Goal: Task Accomplishment & Management: Manage account settings

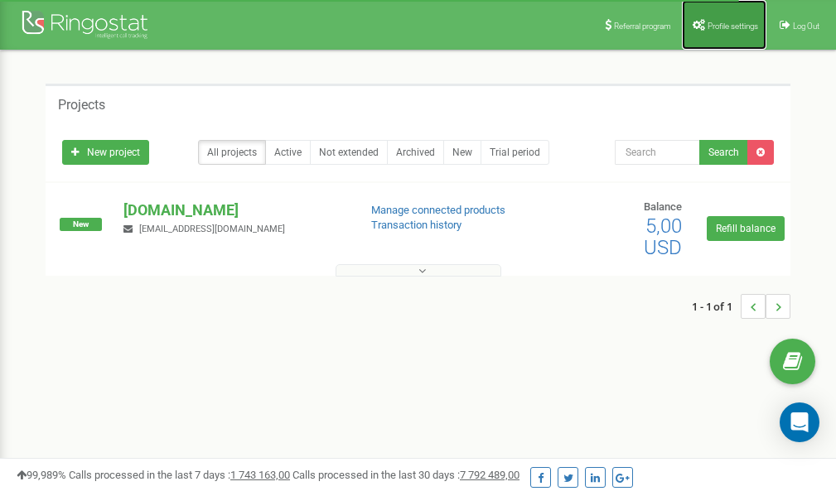
click at [722, 34] on link "Profile settings" at bounding box center [724, 25] width 85 height 50
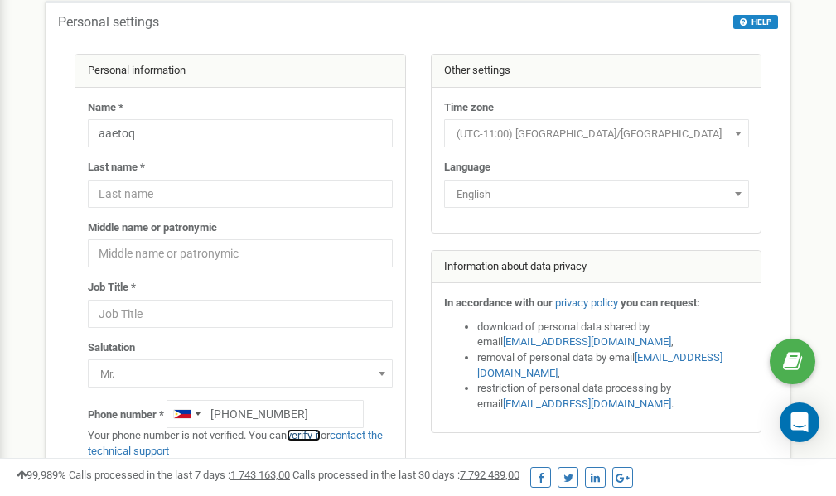
click at [314, 437] on link "verify it" at bounding box center [304, 435] width 34 height 12
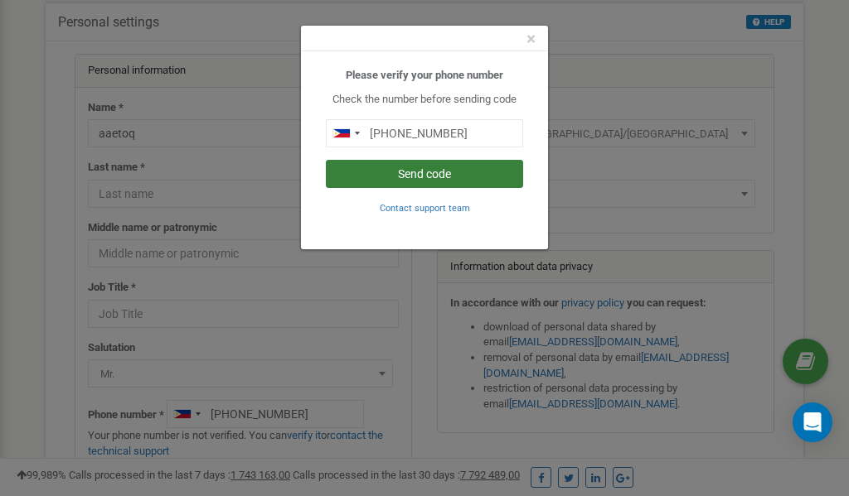
click at [400, 176] on button "Send code" at bounding box center [424, 174] width 197 height 28
